Goal: Task Accomplishment & Management: Manage account settings

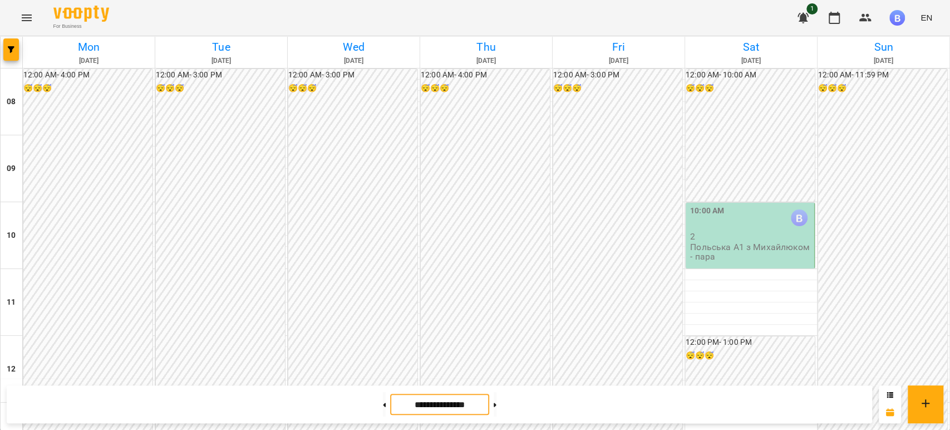
scroll to position [566, 0]
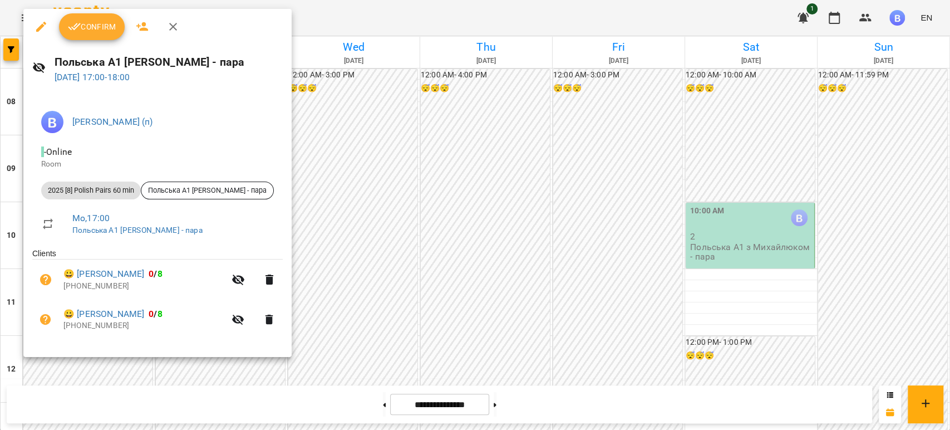
click at [90, 32] on span "Confirm" at bounding box center [92, 26] width 48 height 13
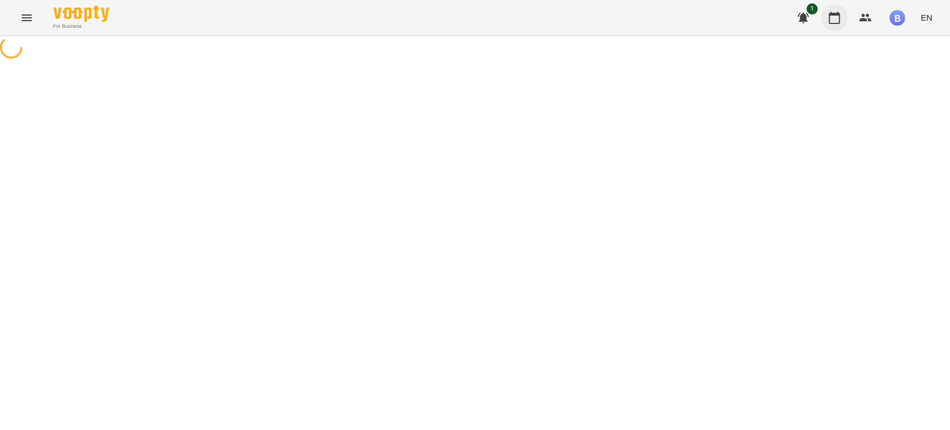
click at [830, 19] on icon "button" at bounding box center [833, 17] width 13 height 13
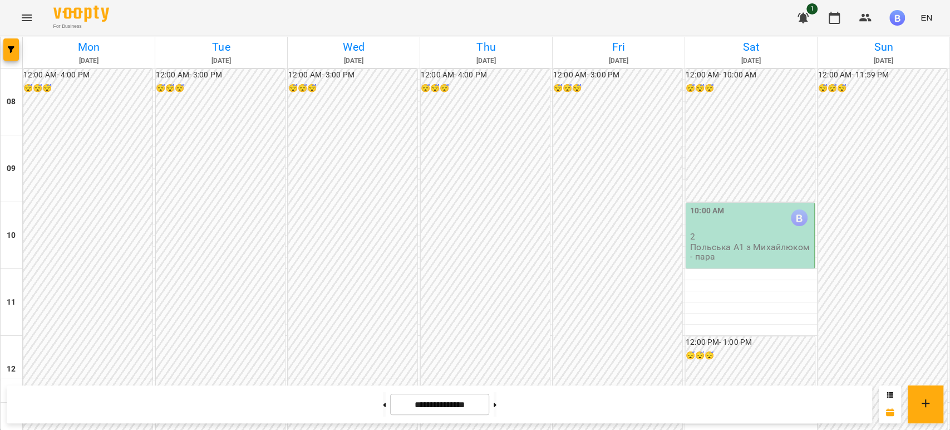
scroll to position [556, 0]
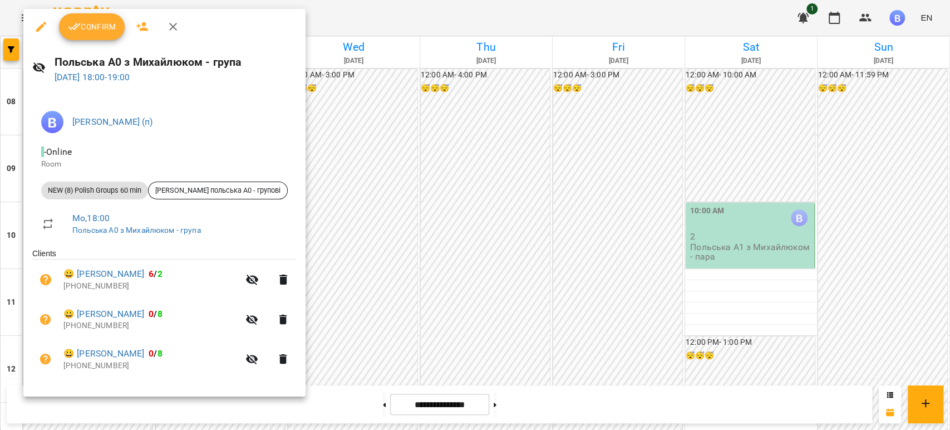
click at [92, 36] on button "Confirm" at bounding box center [92, 26] width 66 height 27
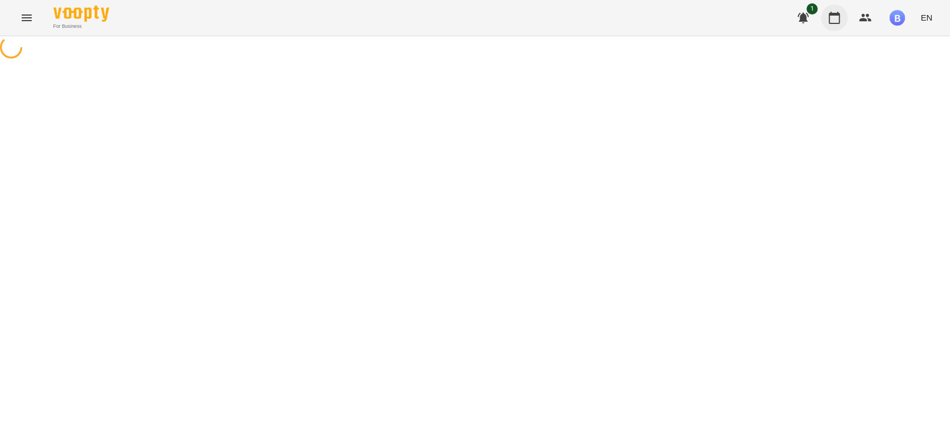
click at [837, 21] on icon "button" at bounding box center [833, 17] width 13 height 13
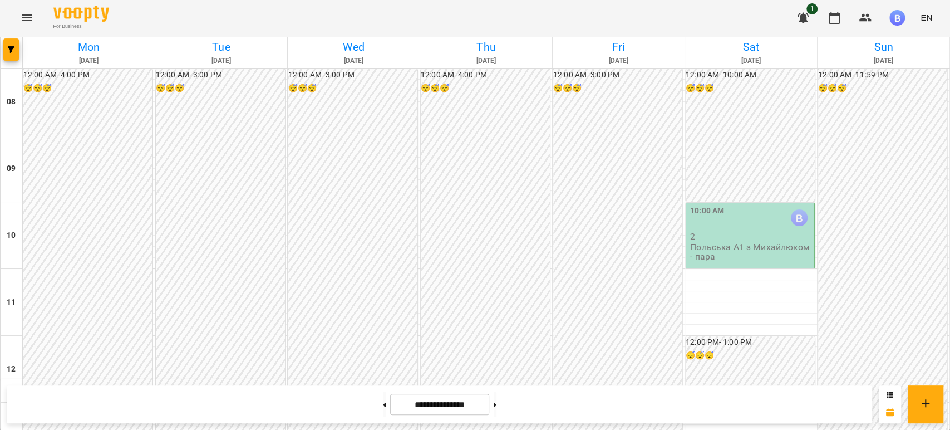
scroll to position [680, 0]
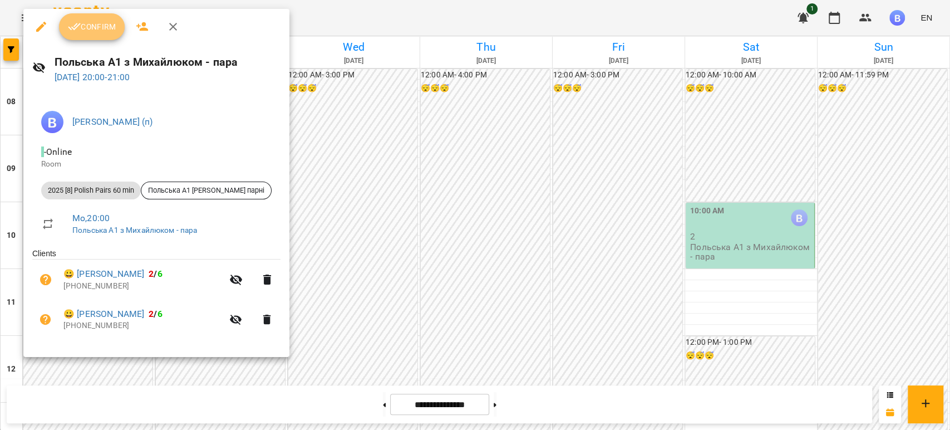
click at [106, 24] on span "Confirm" at bounding box center [92, 26] width 48 height 13
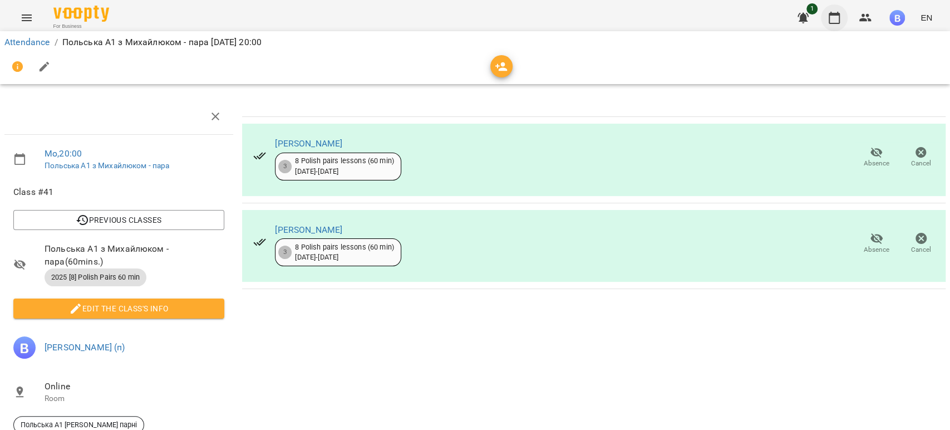
click at [838, 19] on icon "button" at bounding box center [833, 17] width 13 height 13
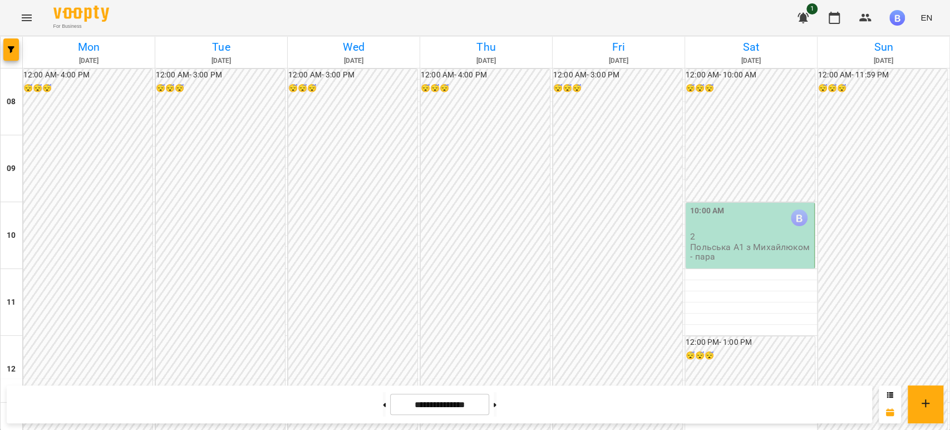
scroll to position [690, 0]
